Goal: Task Accomplishment & Management: Manage account settings

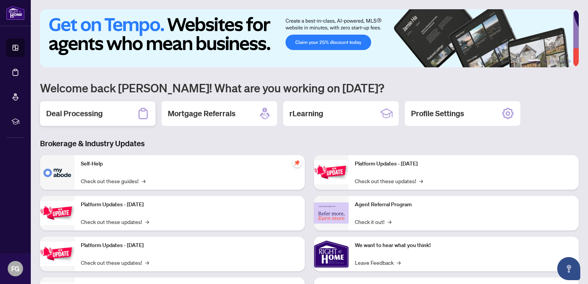
click at [100, 116] on h2 "Deal Processing" at bounding box center [74, 113] width 57 height 11
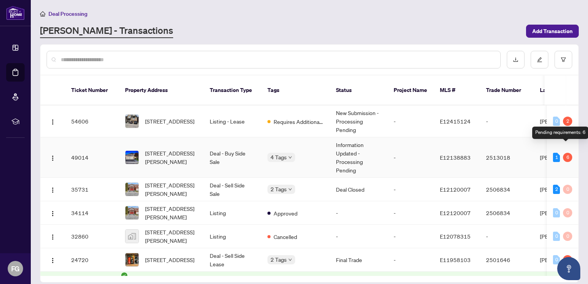
click at [564, 153] on div "6" at bounding box center [567, 157] width 9 height 9
click at [553, 153] on div "1" at bounding box center [556, 157] width 7 height 9
click at [54, 155] on img "button" at bounding box center [53, 158] width 6 height 6
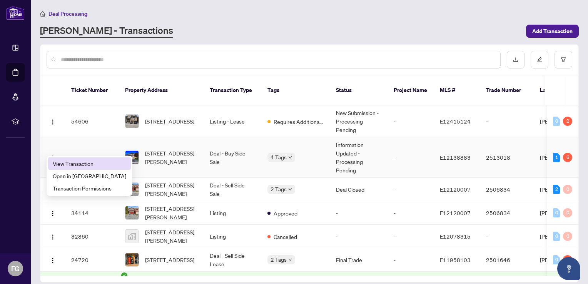
click at [72, 167] on span "View Transaction" at bounding box center [90, 163] width 74 height 8
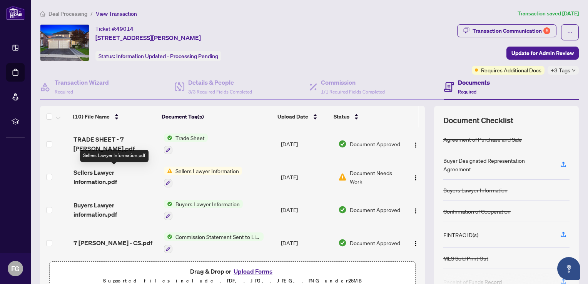
click at [96, 184] on span "Sellers Lawyer Information.pdf" at bounding box center [116, 177] width 84 height 18
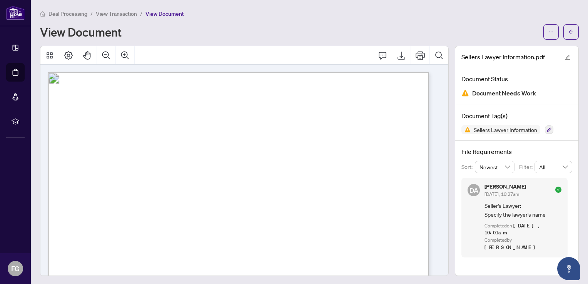
click at [489, 191] on span "Sep/26/2025, 10:27am" at bounding box center [502, 194] width 35 height 6
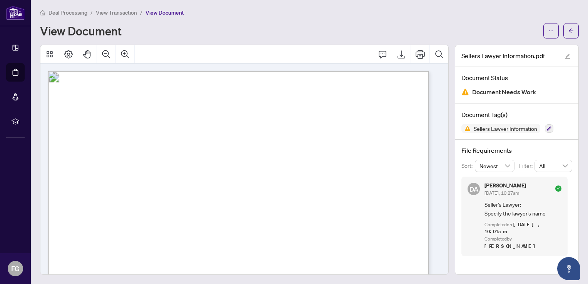
click at [471, 186] on span "DA" at bounding box center [473, 189] width 9 height 10
click at [503, 236] on div "Completed by Dalal Alayoubi" at bounding box center [523, 243] width 77 height 15
click at [549, 28] on icon "ellipsis" at bounding box center [551, 30] width 5 height 5
click at [543, 145] on div "File Requirements Sort: Newest Filter: All DA Dalal Alayoubi Sep/26/2025, 10:27…" at bounding box center [517, 201] width 123 height 123
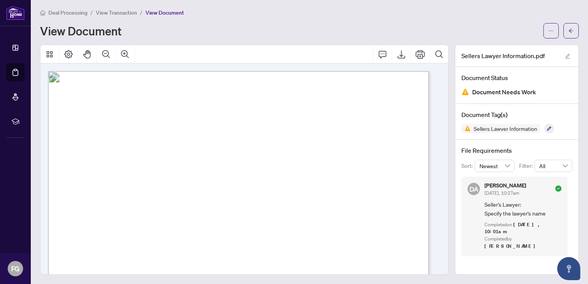
click at [119, 14] on span "View Transaction" at bounding box center [116, 12] width 41 height 7
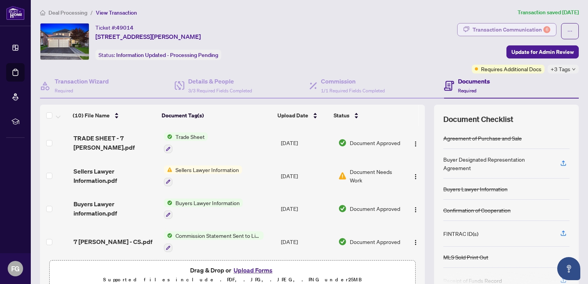
click at [527, 27] on div "Transaction Communication 6" at bounding box center [512, 29] width 78 height 12
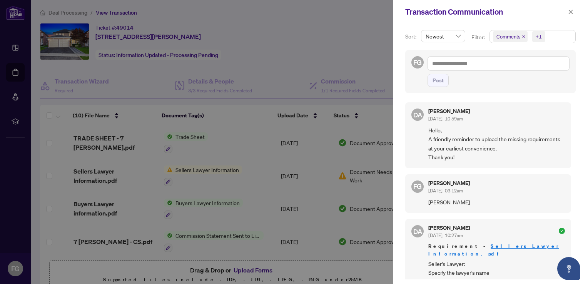
scroll to position [1, 0]
click at [448, 197] on span "Vasuki Devadas" at bounding box center [497, 201] width 137 height 9
drag, startPoint x: 467, startPoint y: 202, endPoint x: 429, endPoint y: 201, distance: 38.1
click at [429, 201] on span "Vasuki Devadas" at bounding box center [497, 201] width 137 height 9
copy span "Vasuki Devadas"
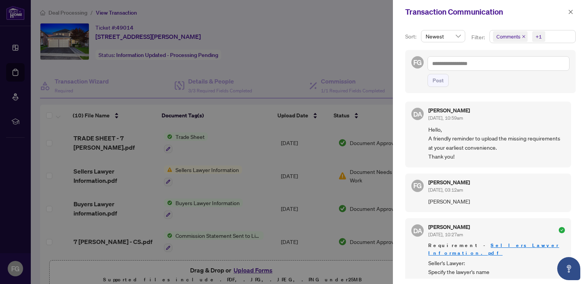
click at [295, 41] on div at bounding box center [294, 142] width 588 height 284
click at [230, 151] on div at bounding box center [294, 142] width 588 height 284
click at [570, 14] on icon "close" at bounding box center [570, 11] width 5 height 5
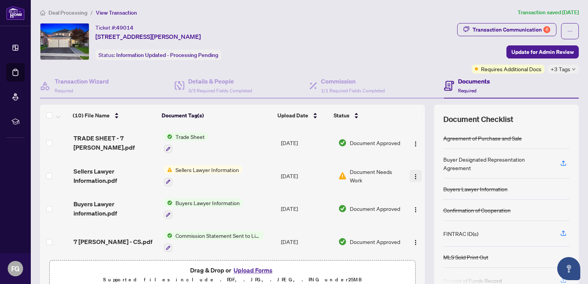
click at [410, 179] on button "button" at bounding box center [416, 176] width 12 height 12
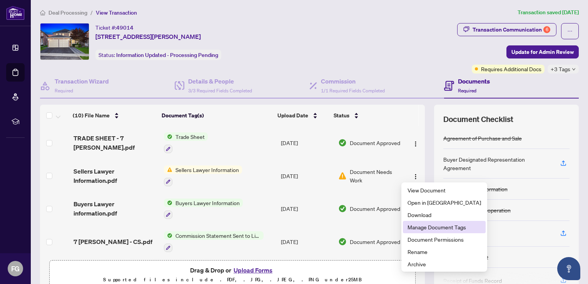
click at [416, 226] on span "Manage Document Tags" at bounding box center [445, 227] width 74 height 8
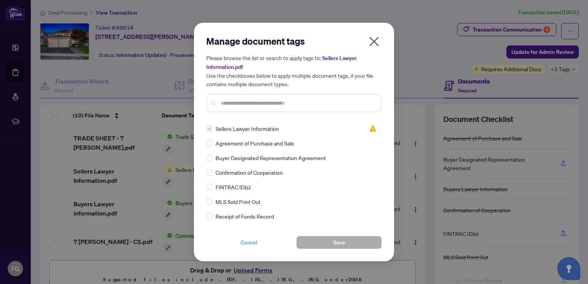
click at [241, 245] on span "Cancel" at bounding box center [249, 242] width 17 height 12
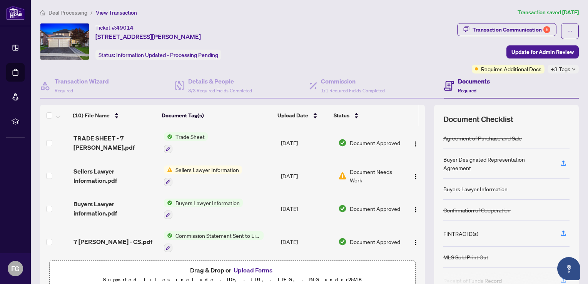
click at [246, 269] on button "Upload Forms" at bounding box center [253, 270] width 44 height 10
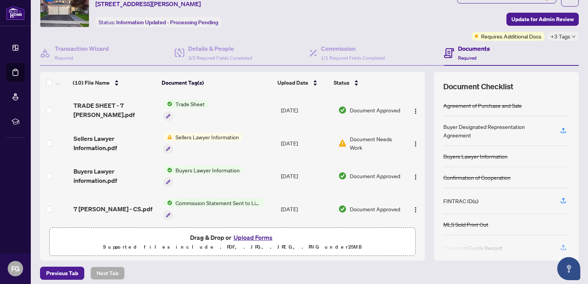
scroll to position [34, 0]
click at [244, 236] on button "Upload Forms" at bounding box center [253, 238] width 44 height 10
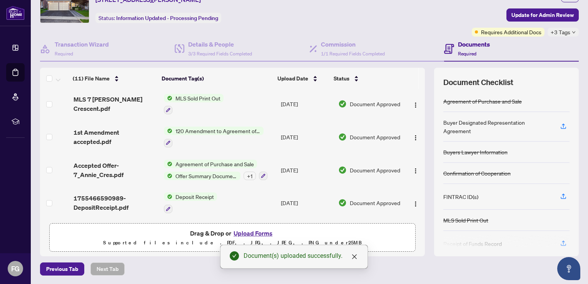
scroll to position [0, 0]
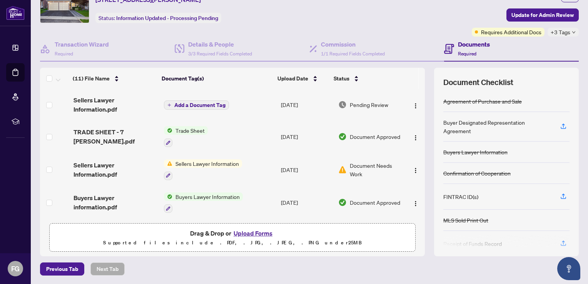
click at [174, 102] on span "Add a Document Tag" at bounding box center [199, 104] width 51 height 5
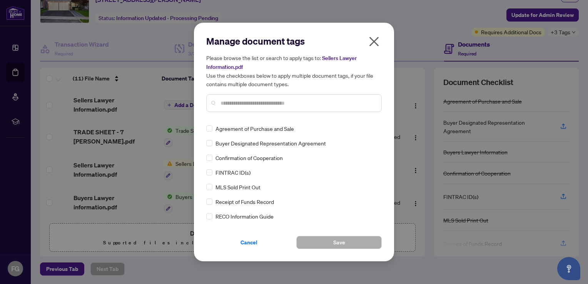
click at [316, 101] on input "text" at bounding box center [298, 103] width 155 height 8
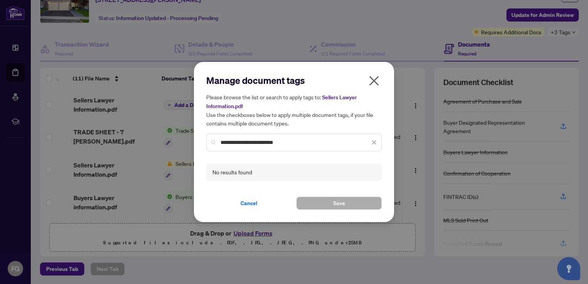
click at [296, 145] on input "**********" at bounding box center [295, 142] width 149 height 8
type input "*"
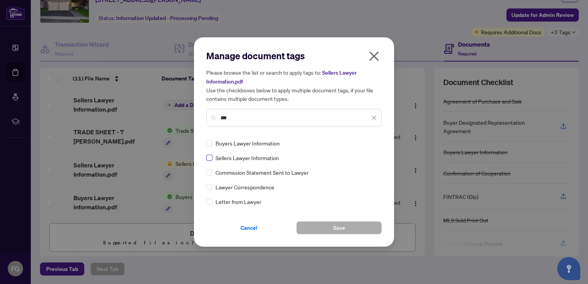
type input "***"
click at [338, 227] on span "Save" at bounding box center [339, 228] width 12 height 12
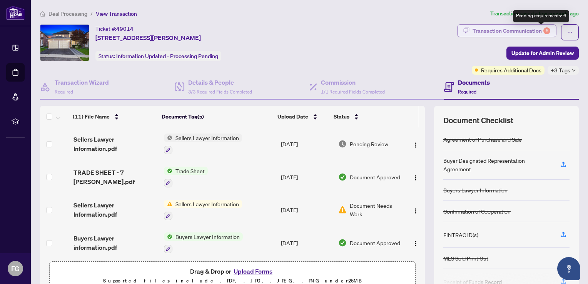
click at [544, 31] on div "6" at bounding box center [547, 30] width 7 height 7
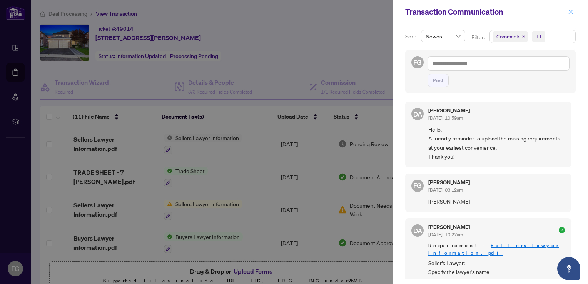
click at [570, 13] on icon "close" at bounding box center [570, 11] width 5 height 5
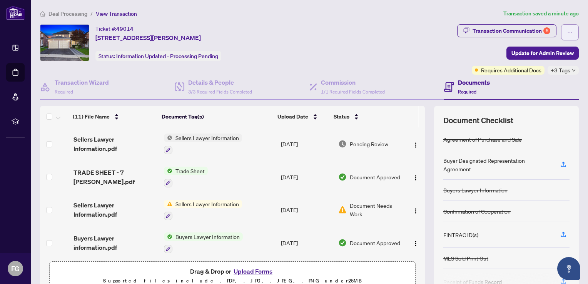
click at [568, 32] on icon "ellipsis" at bounding box center [570, 32] width 5 height 5
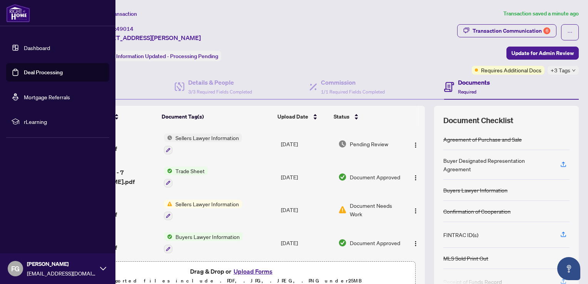
click at [100, 266] on icon at bounding box center [103, 269] width 6 height 6
click at [52, 223] on button "Logout" at bounding box center [57, 222] width 103 height 13
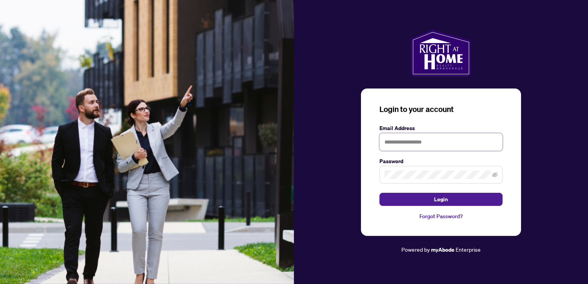
type input "**********"
